Goal: Task Accomplishment & Management: Use online tool/utility

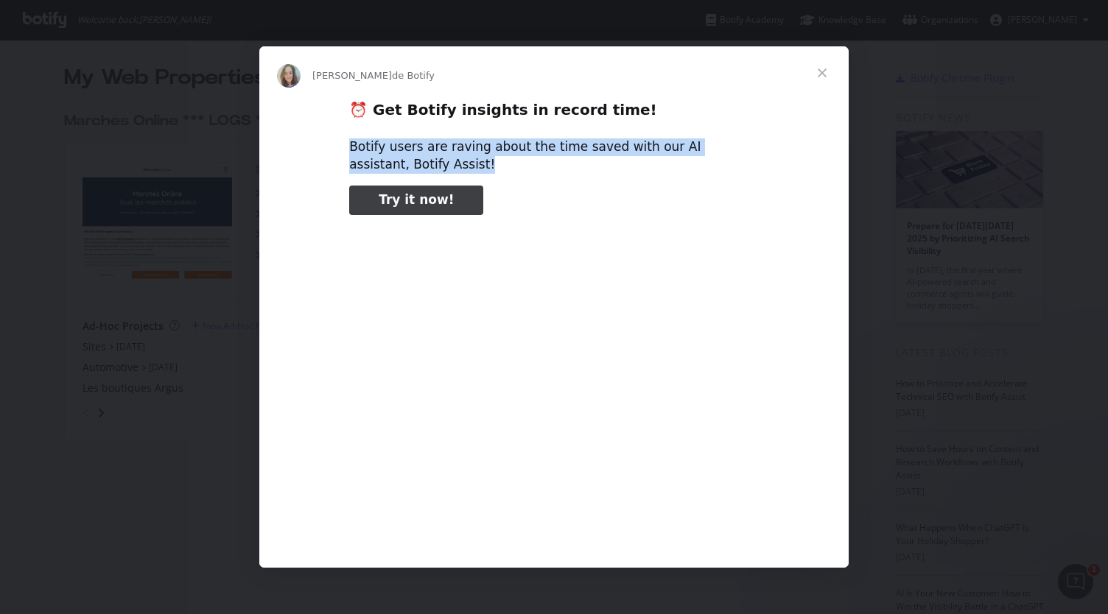
drag, startPoint x: 345, startPoint y: 141, endPoint x: 407, endPoint y: 161, distance: 65.0
click at [407, 161] on div "⏰ Get Botify insights in record time! Botify users are raving about the time sa…" at bounding box center [553, 327] width 589 height 457
click at [402, 210] on link "Try it now!" at bounding box center [416, 200] width 134 height 29
type input "1658162"
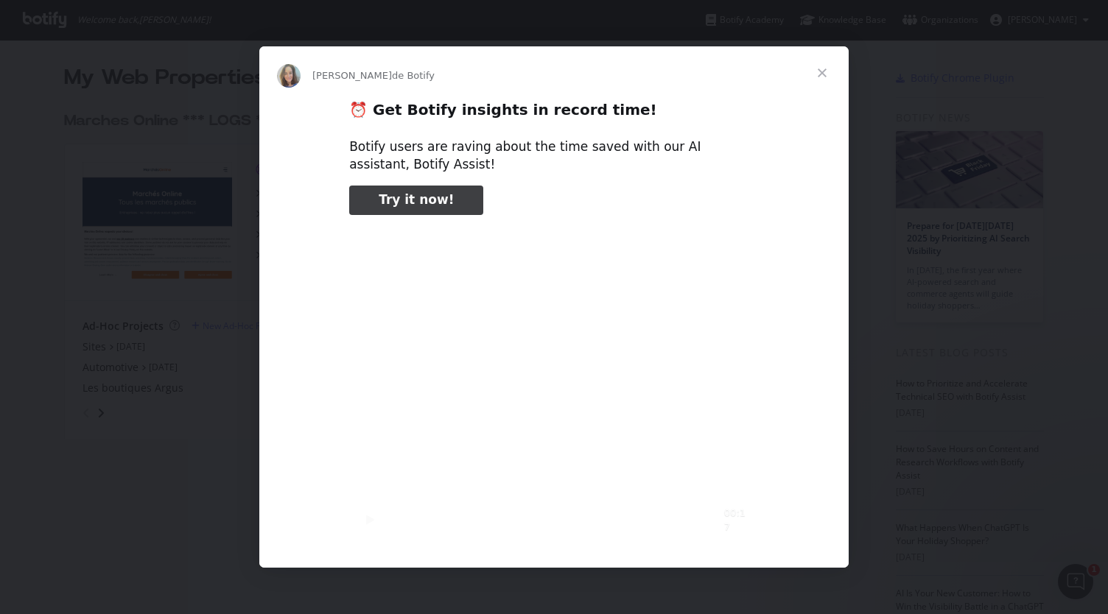
click at [835, 69] on span "Fermer" at bounding box center [822, 72] width 53 height 53
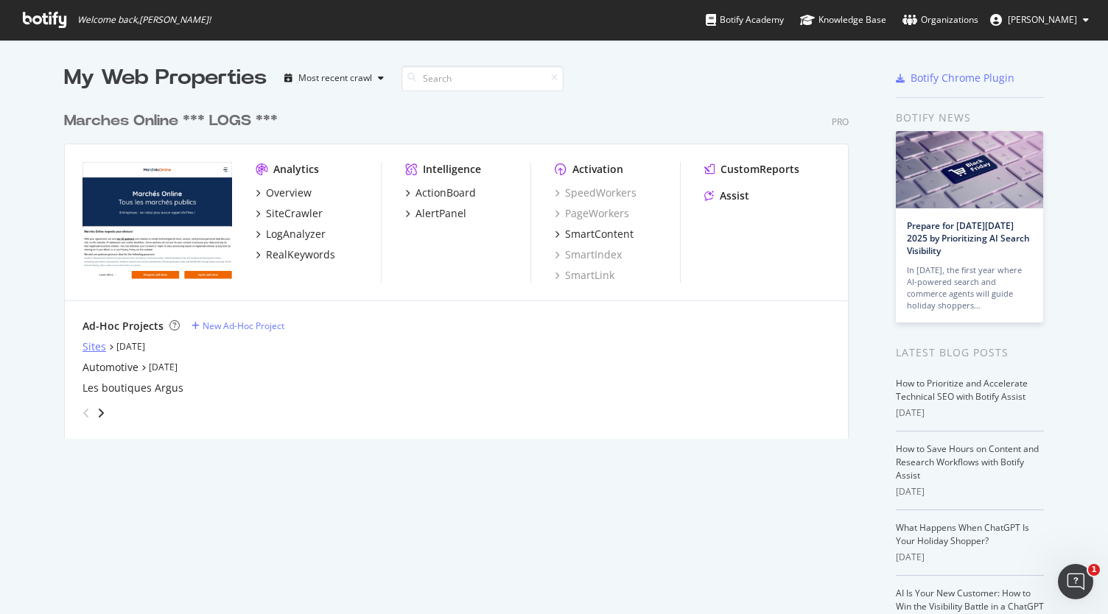
click at [88, 347] on div "Sites" at bounding box center [95, 347] width 24 height 15
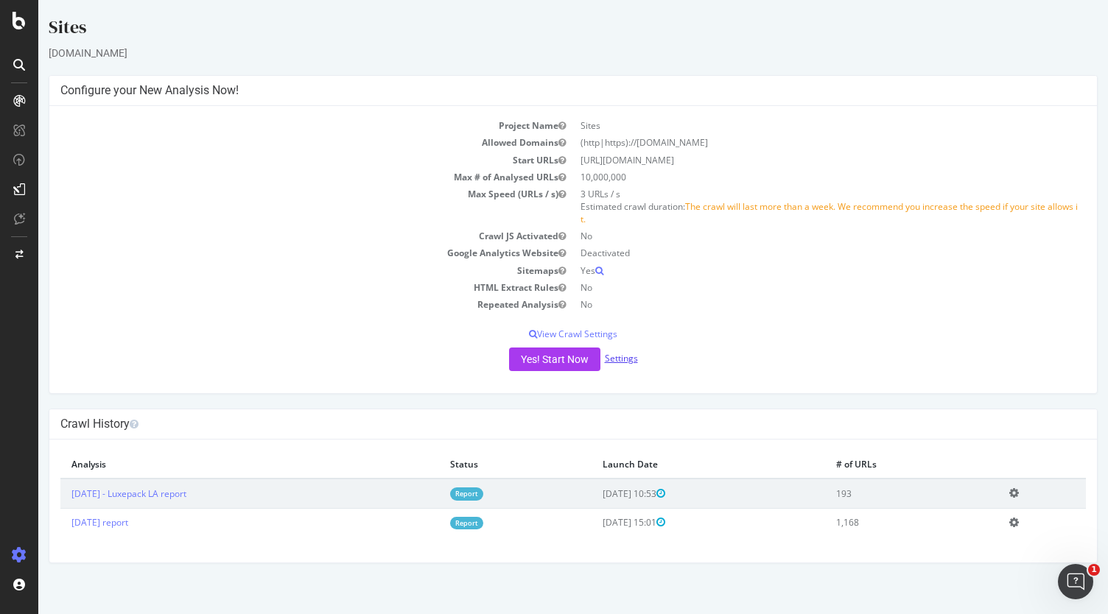
click at [625, 359] on link "Settings" at bounding box center [621, 358] width 33 height 13
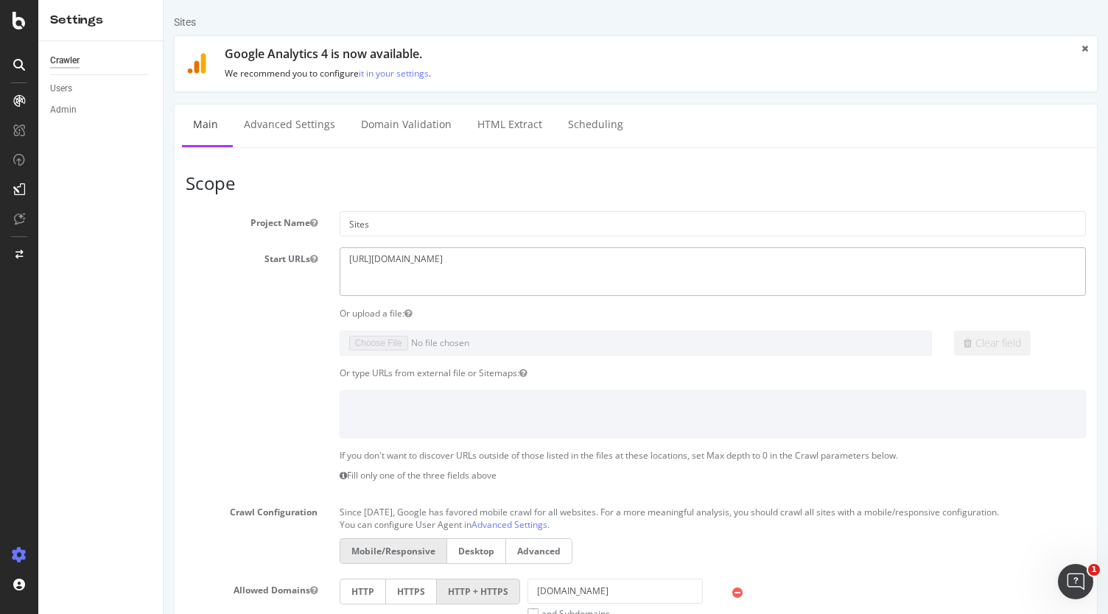
drag, startPoint x: 539, startPoint y: 254, endPoint x: 205, endPoint y: 255, distance: 334.4
click at [205, 255] on div "Start URLs [URL][DOMAIN_NAME]" at bounding box center [636, 272] width 922 height 48
paste textarea "[DOMAIN_NAME][URL]"
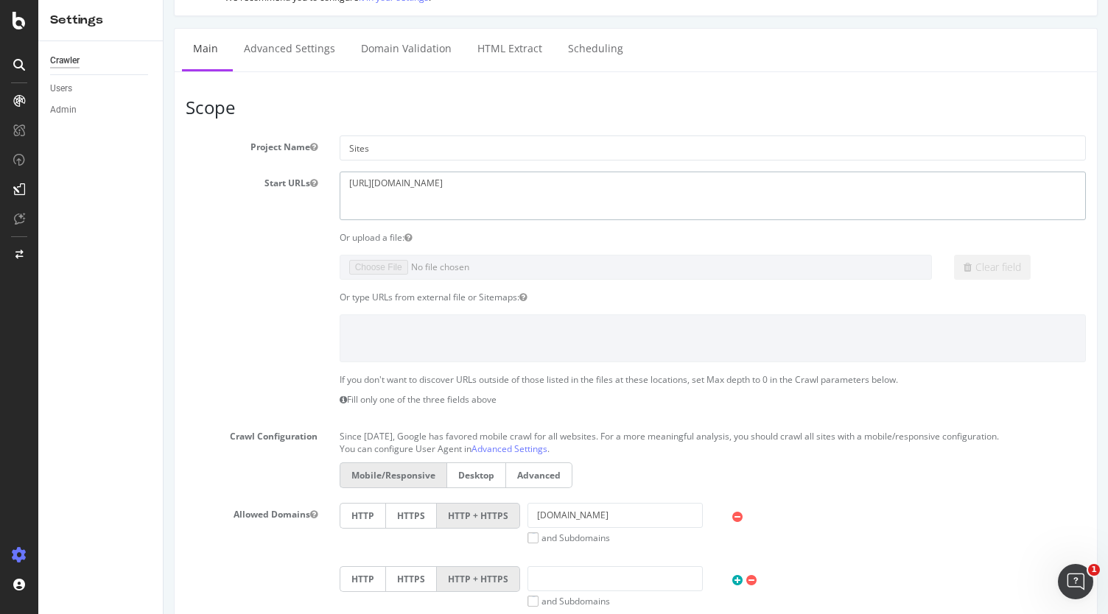
scroll to position [74, 0]
type textarea "[URL][DOMAIN_NAME]"
click at [588, 511] on input "[DOMAIN_NAME]" at bounding box center [614, 517] width 175 height 25
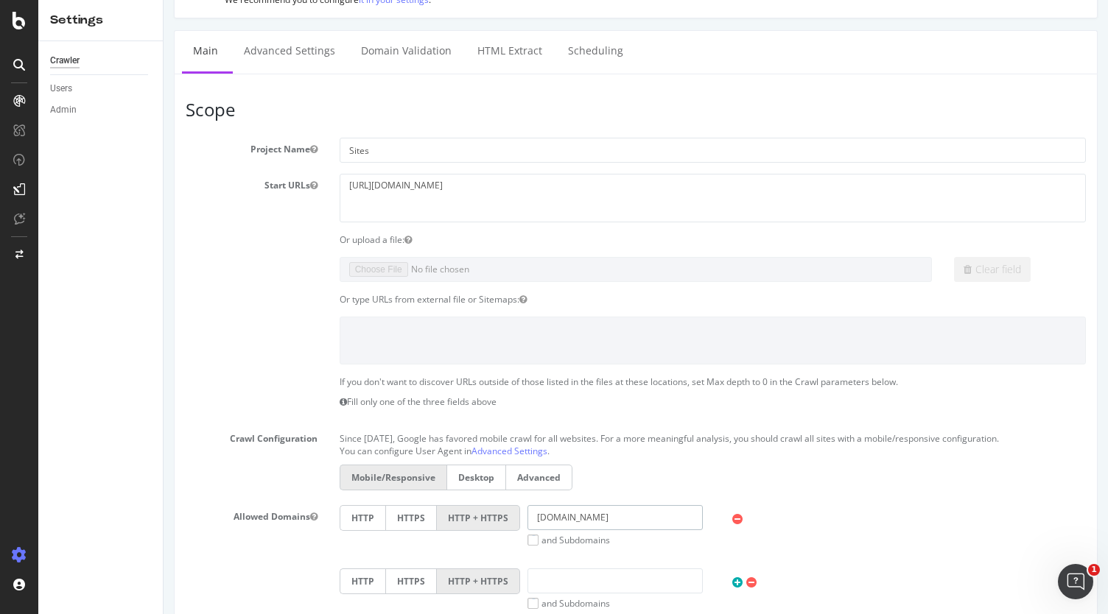
paste input "[URL][DOMAIN_NAME]"
click at [561, 510] on input "[URL][DOMAIN_NAME]" at bounding box center [614, 517] width 175 height 25
drag, startPoint x: 561, startPoint y: 510, endPoint x: 491, endPoint y: 512, distance: 70.0
click at [491, 512] on div "HTTP HTTPS HTTP + HTTPS [URL][DOMAIN_NAME] and Subdomains User Agent: Mobile De…" at bounding box center [712, 525] width 761 height 41
click at [664, 513] on input "[DOMAIN_NAME][URL]" at bounding box center [614, 517] width 175 height 25
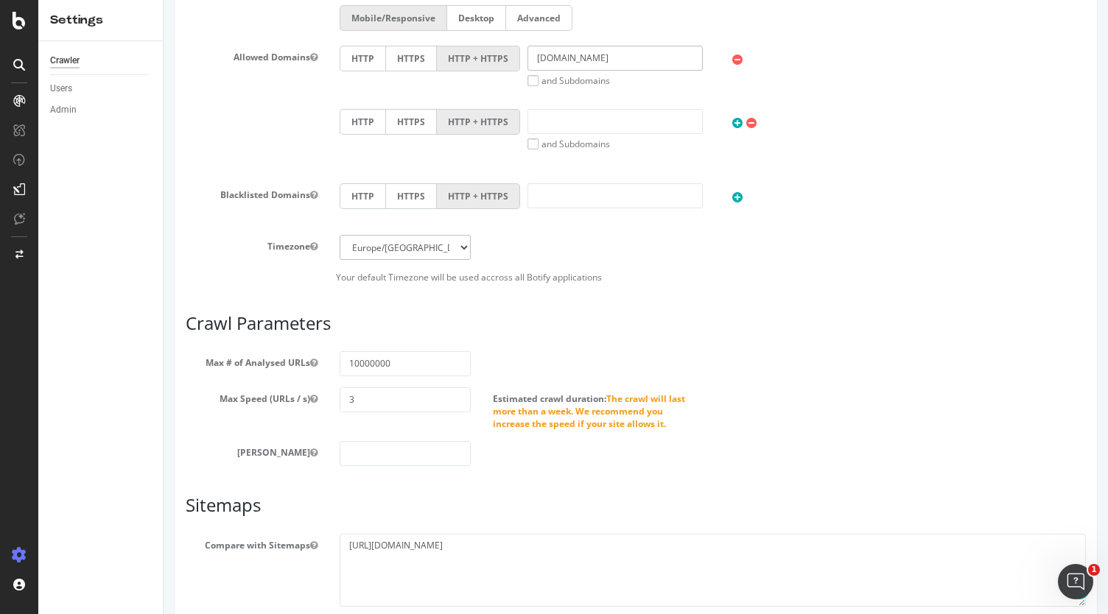
scroll to position [643, 0]
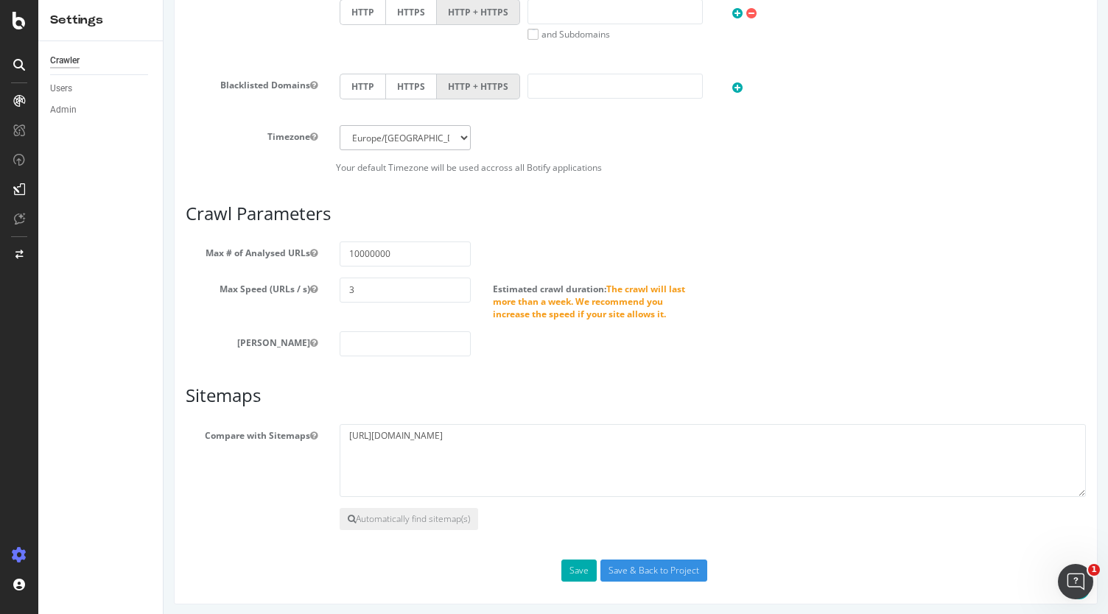
type input "[DOMAIN_NAME]"
drag, startPoint x: 573, startPoint y: 440, endPoint x: 303, endPoint y: 436, distance: 270.4
click at [303, 436] on div "Compare with Sitemaps [URL][DOMAIN_NAME]" at bounding box center [636, 461] width 922 height 74
click at [667, 560] on input "Save & Back to Project" at bounding box center [653, 571] width 107 height 22
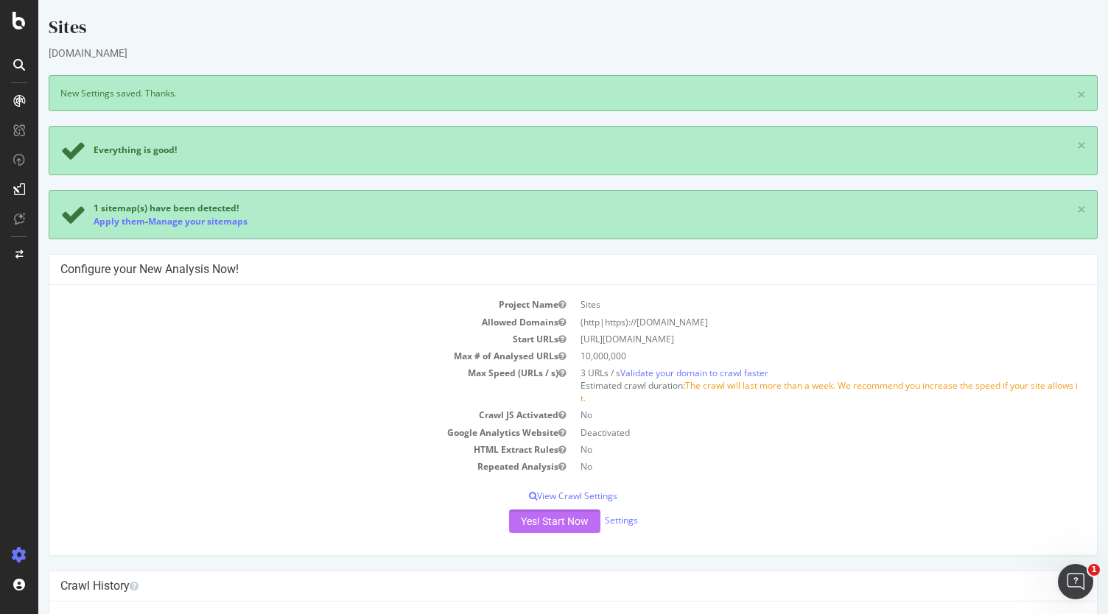
click at [563, 530] on button "Yes! Start Now" at bounding box center [554, 522] width 91 height 24
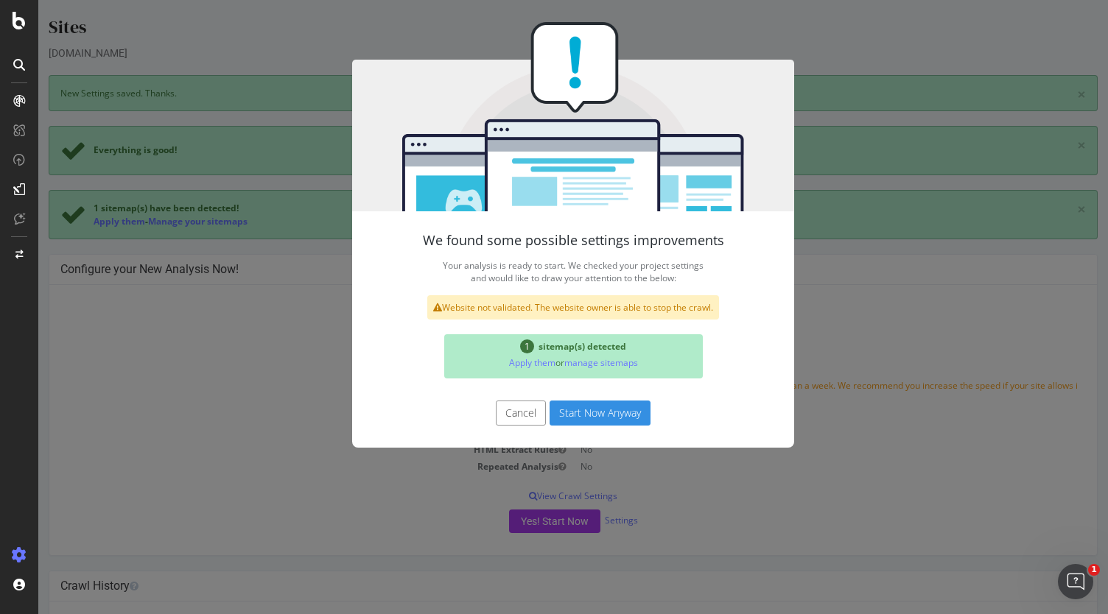
click at [586, 422] on button "Start Now Anyway" at bounding box center [600, 413] width 101 height 25
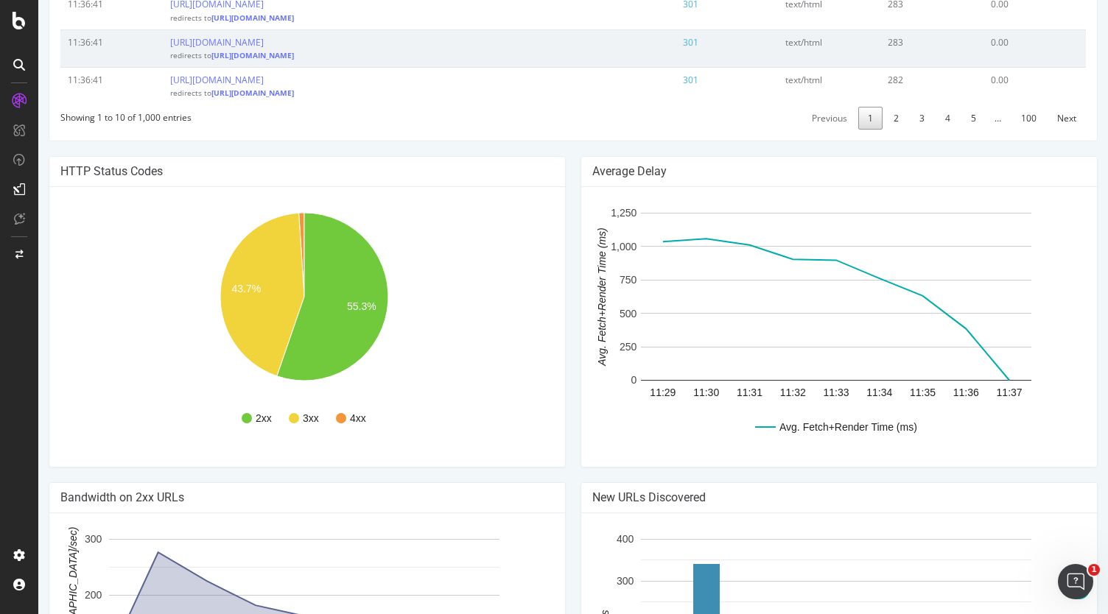
scroll to position [884, 0]
